Goal: Go to known website: Access a specific website the user already knows

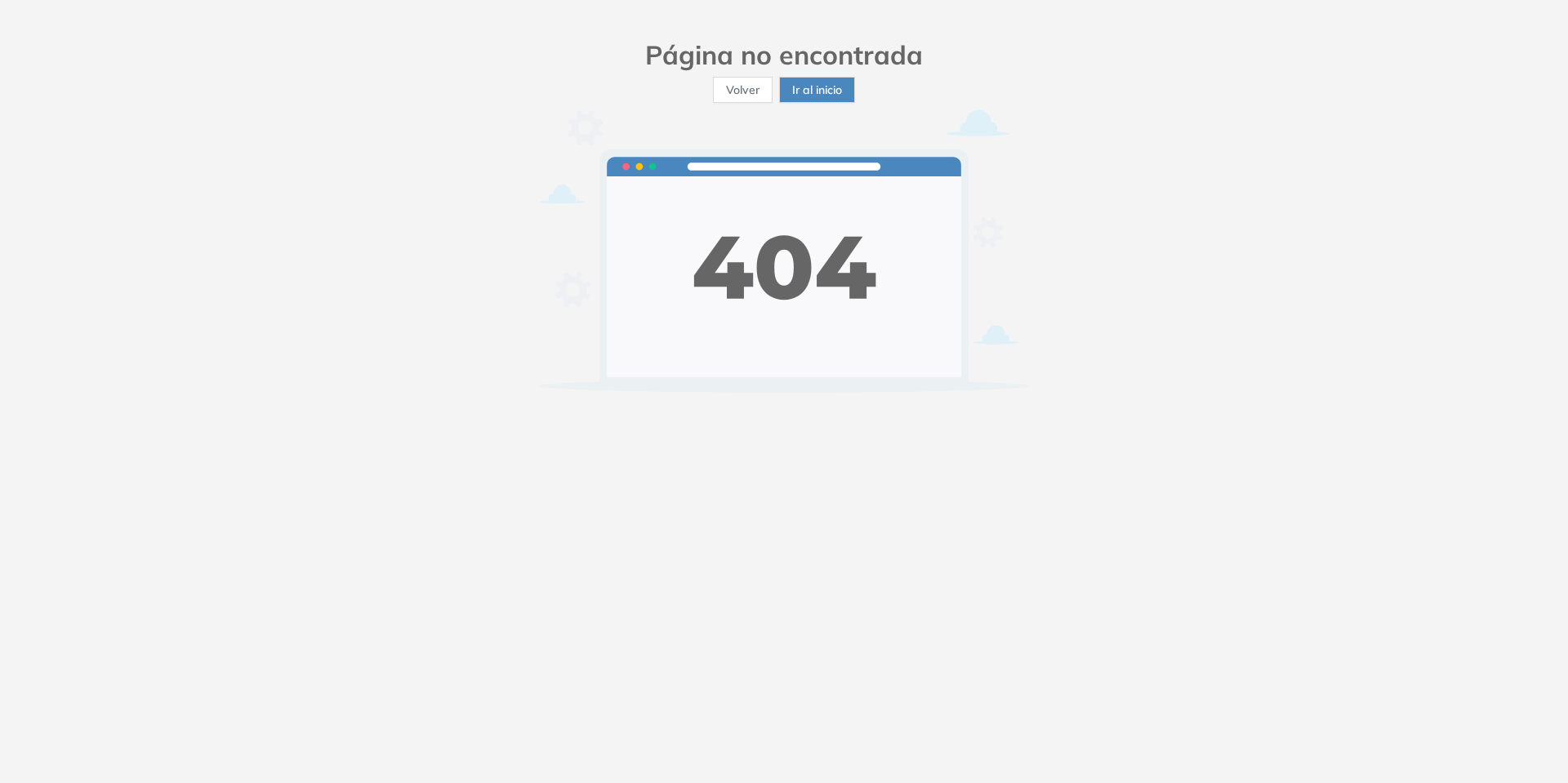
click at [808, 95] on span "Ir al inicio" at bounding box center [817, 89] width 50 height 18
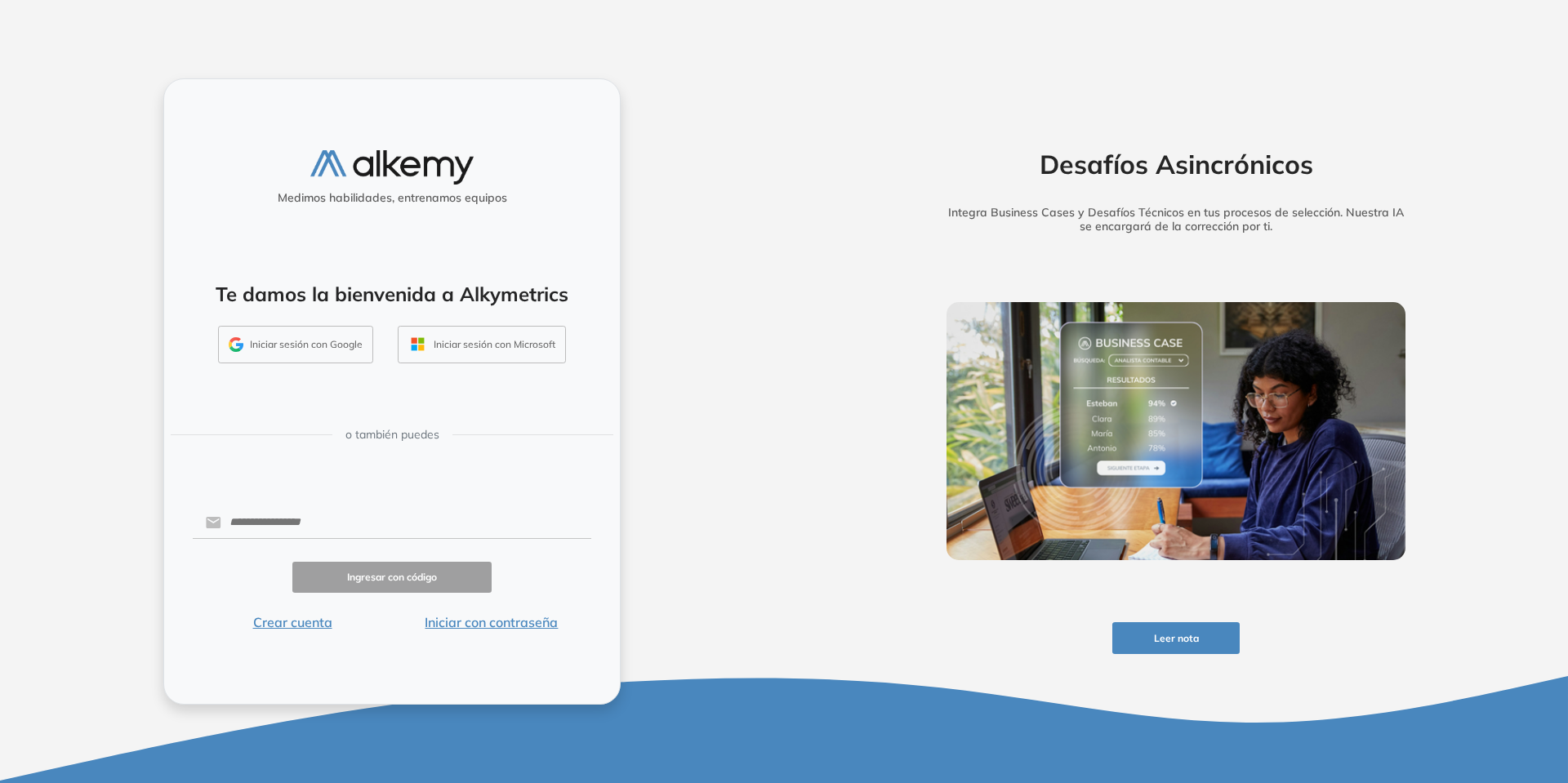
click at [304, 348] on button "Iniciar sesión con Google" at bounding box center [295, 344] width 155 height 38
